Goal: Task Accomplishment & Management: Manage account settings

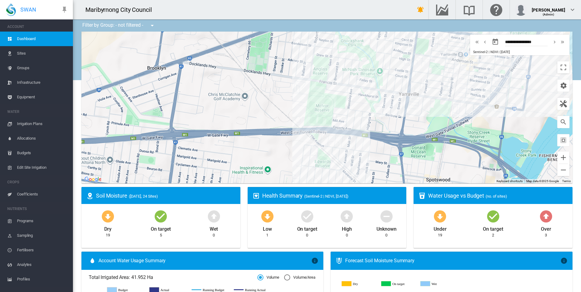
click at [28, 127] on span "Irrigation Plans" at bounding box center [42, 124] width 51 height 15
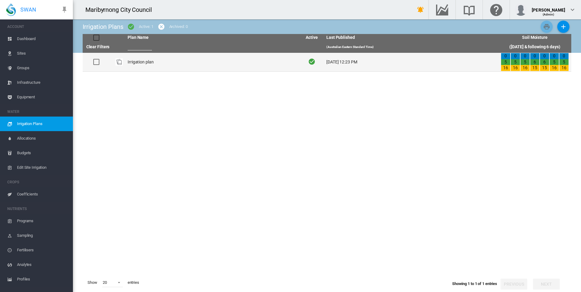
click at [146, 64] on td "Irrigation plan" at bounding box center [212, 62] width 174 height 19
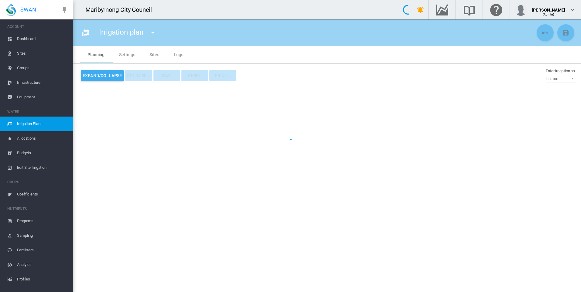
type input "**********"
type input "*"
type input "*********"
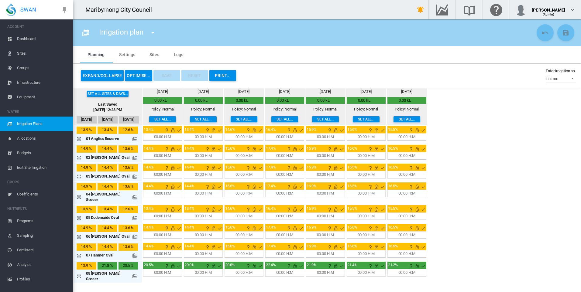
click at [157, 120] on button "Set all..." at bounding box center [162, 119] width 27 height 6
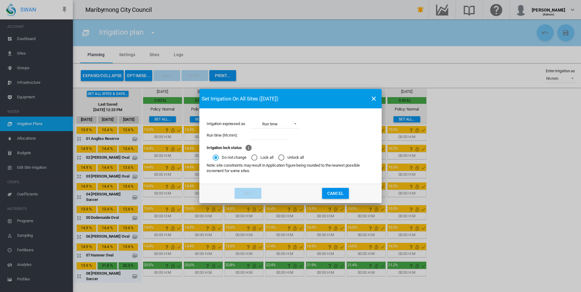
click at [375, 98] on md-icon "icon-close" at bounding box center [373, 98] width 7 height 7
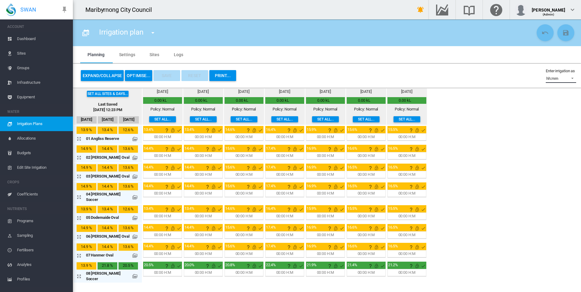
click at [568, 77] on span at bounding box center [570, 77] width 7 height 5
click at [549, 79] on div "hh:mm" at bounding box center [548, 78] width 12 height 5
click at [505, 101] on div "Set all sites & days... Last Saved [DATE] 12:23 PM [DATE] Sep [DATE] [DATE] mm" at bounding box center [327, 185] width 508 height 195
click at [552, 80] on div "hh:mm" at bounding box center [552, 78] width 12 height 5
click at [549, 77] on div "hh:mm" at bounding box center [548, 78] width 12 height 5
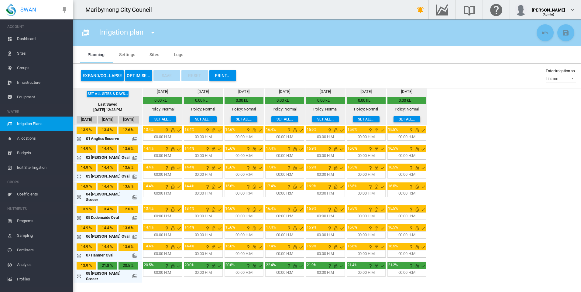
click at [512, 107] on div "Set all sites & days... Last Saved [DATE] 12:23 PM [DATE] Sep [DATE] [DATE] mm" at bounding box center [327, 185] width 508 height 195
click at [169, 129] on md-icon "This irrigation is unlocked and so can be amended by the optimiser. Click here …" at bounding box center [172, 130] width 7 height 7
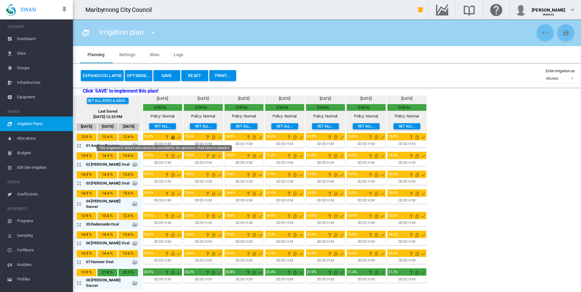
click at [169, 137] on md-icon "This irrigation is locked and cannot be amended by the optimiser. Click here to…" at bounding box center [172, 137] width 7 height 7
click at [175, 136] on md-icon "This is normally a water-on day for this site" at bounding box center [178, 137] width 7 height 7
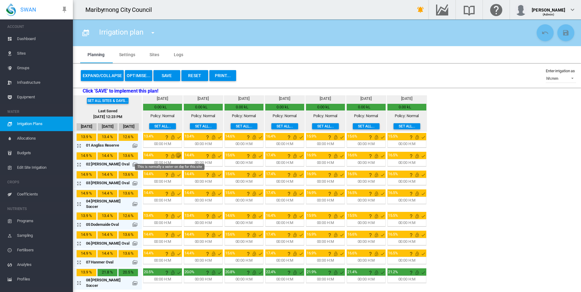
click at [175, 155] on md-icon "This is normally a water-on day for this site" at bounding box center [178, 155] width 7 height 7
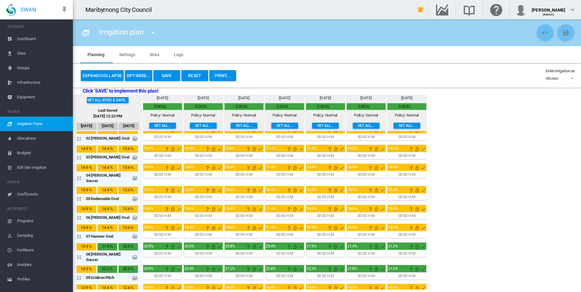
scroll to position [61, 0]
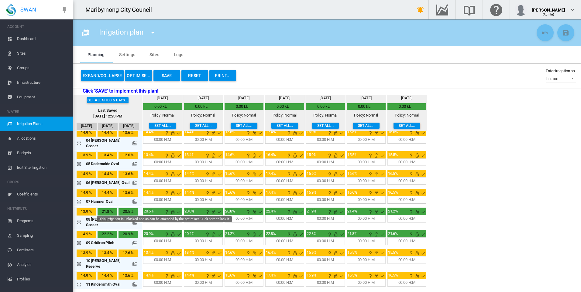
click at [169, 208] on md-icon "This irrigation is unlocked and so can be amended by the optimiser. Click here …" at bounding box center [172, 211] width 7 height 7
click at [169, 209] on md-icon "This irrigation is locked and cannot be amended by the optimiser. Click here to…" at bounding box center [172, 211] width 7 height 7
click at [175, 208] on md-icon "This is normally a water-on day for this site" at bounding box center [178, 211] width 7 height 7
click at [32, 34] on span "Dashboard" at bounding box center [42, 39] width 51 height 15
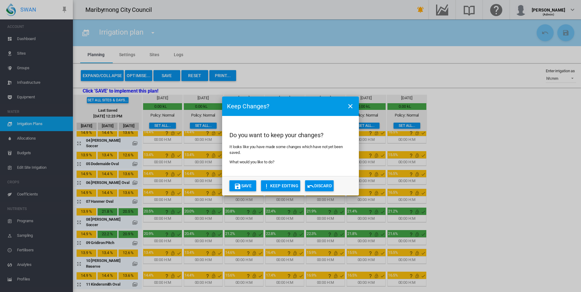
click at [323, 187] on button "Discard" at bounding box center [319, 185] width 29 height 11
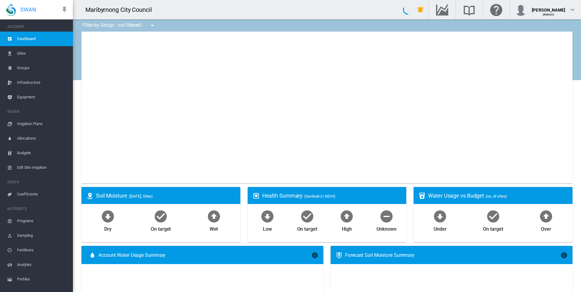
type input "**********"
